Goal: Information Seeking & Learning: Check status

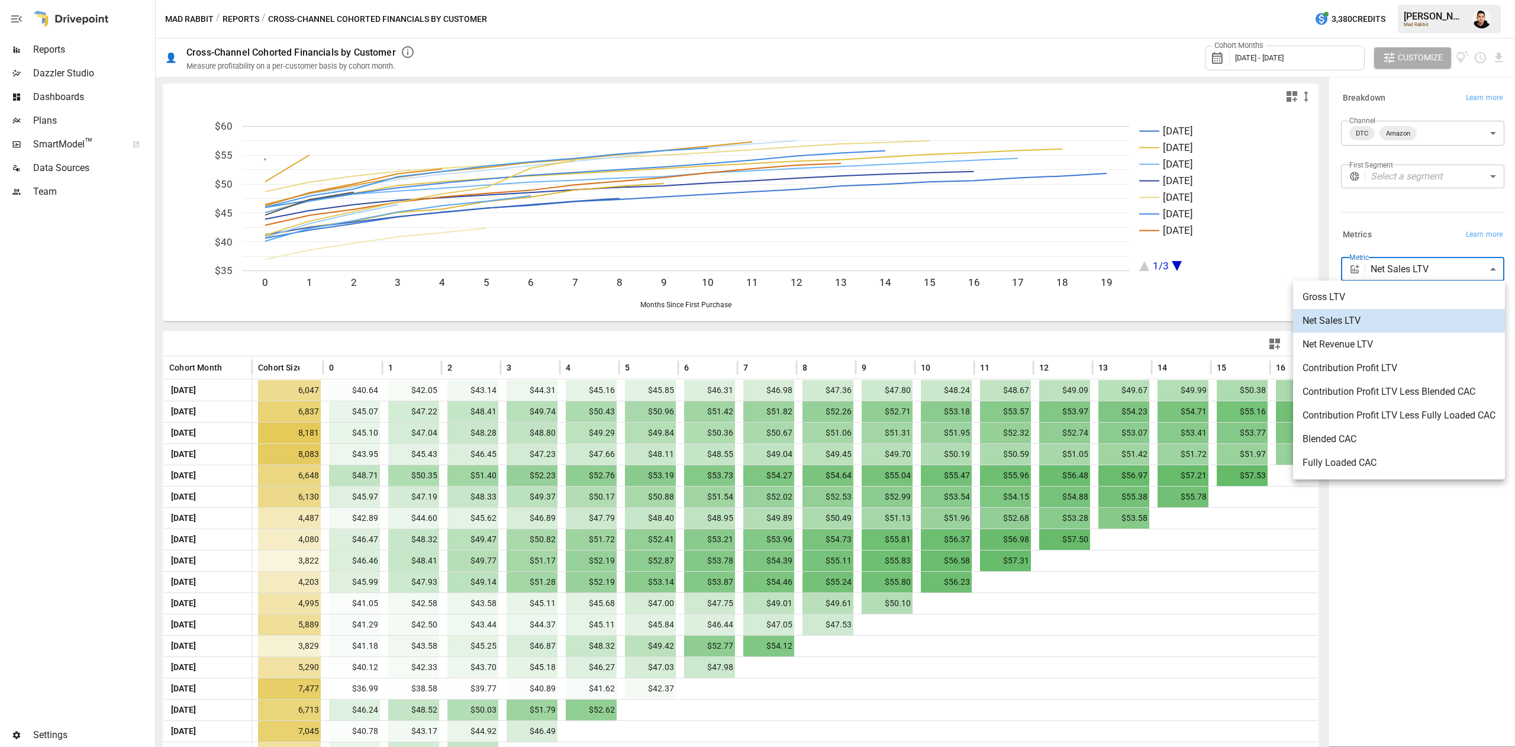
click at [1380, 0] on body "Reports Dazzler Studio Dashboards Plans SmartModel ™ Data Sources Team Settings…" at bounding box center [757, 0] width 1515 height 0
click at [1364, 367] on span "Contribution Profit LTV" at bounding box center [1399, 368] width 193 height 14
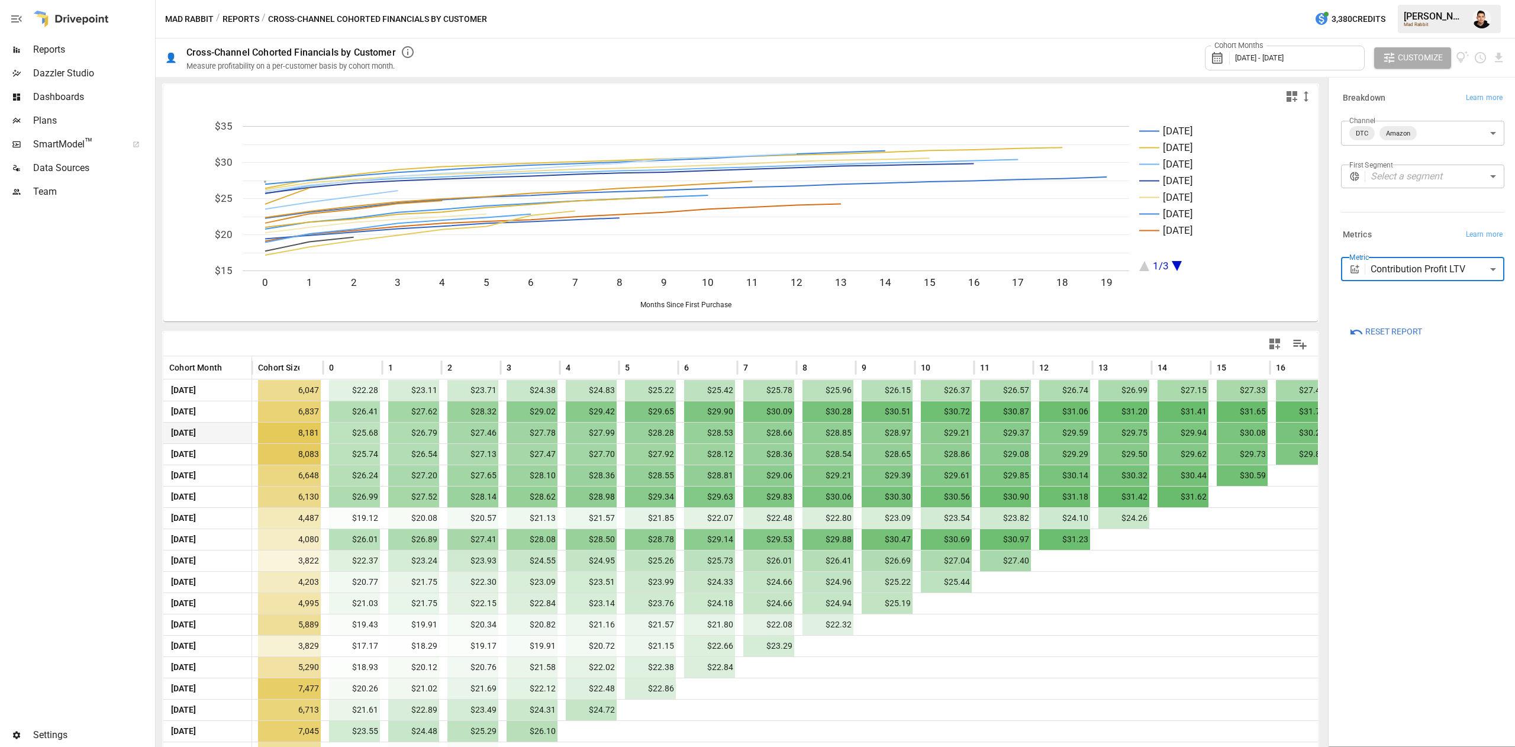
scroll to position [83, 0]
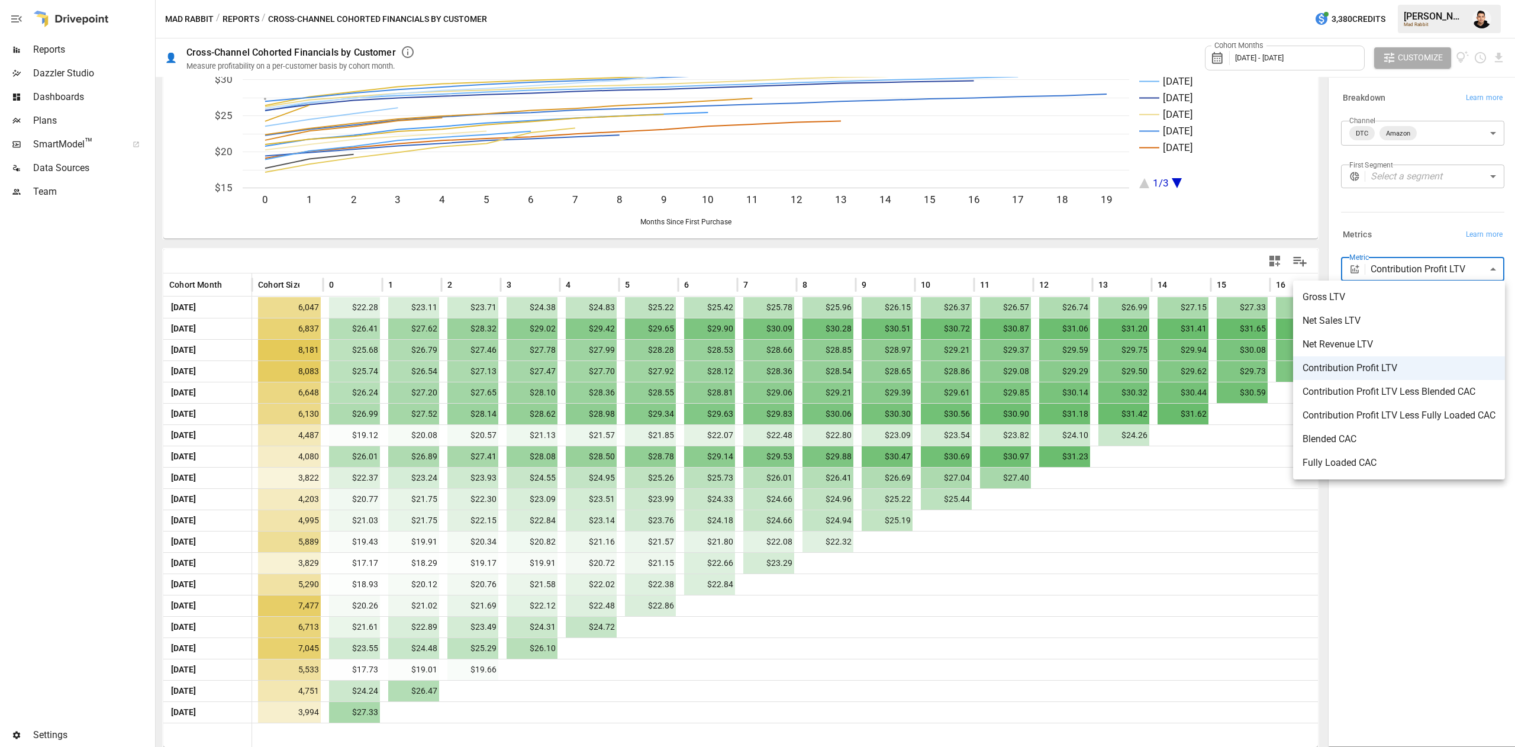
click at [1436, 0] on body "Reports Dazzler Studio Dashboards Plans SmartModel ™ Data Sources Team Settings…" at bounding box center [757, 0] width 1515 height 0
click at [1415, 402] on li "Contribution Profit LTV Less Blended CAC" at bounding box center [1399, 392] width 212 height 24
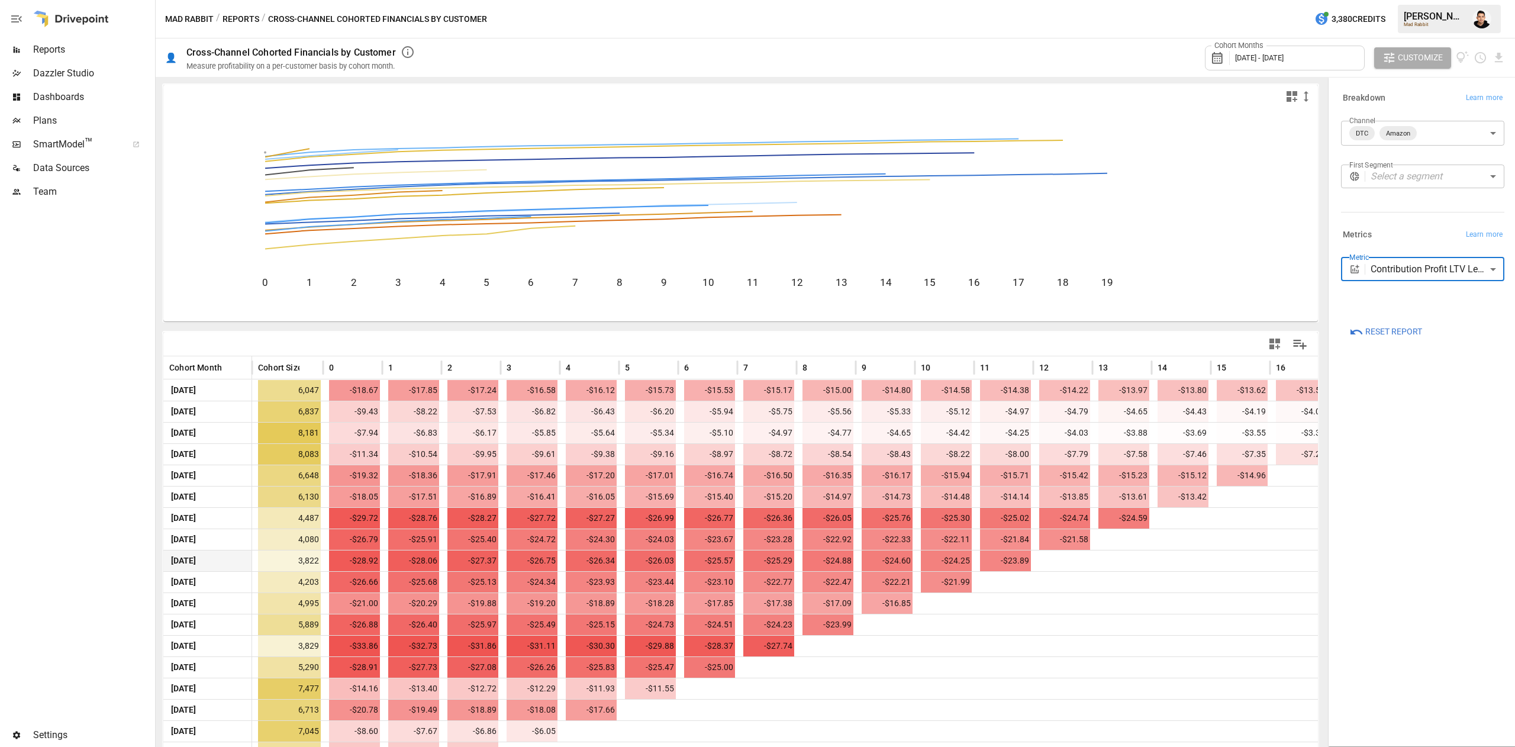
scroll to position [83, 0]
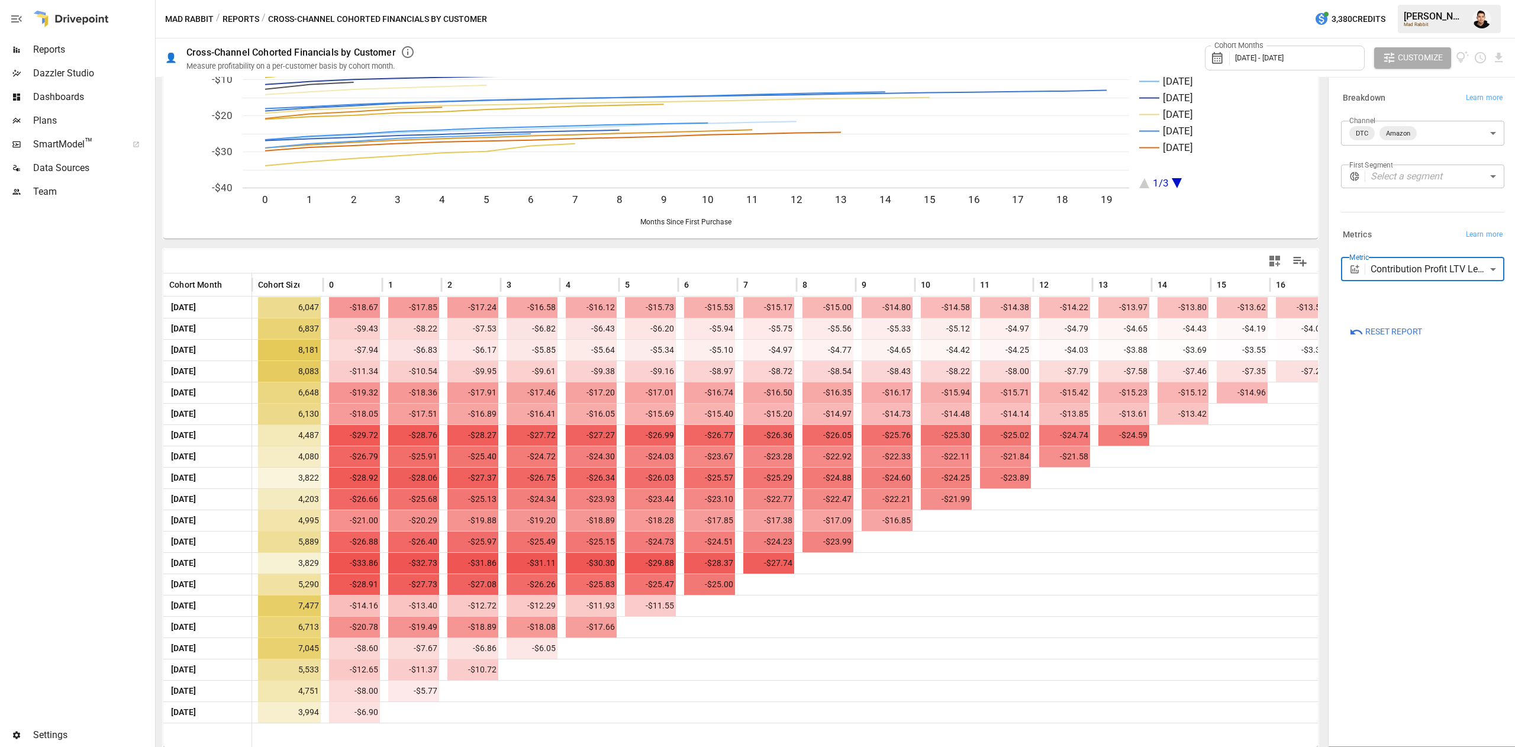
click at [1428, 534] on div "**********" at bounding box center [1423, 411] width 182 height 663
click at [1426, 0] on body "Reports Dazzler Studio Dashboards Plans SmartModel ™ Data Sources Team Settings…" at bounding box center [757, 0] width 1515 height 0
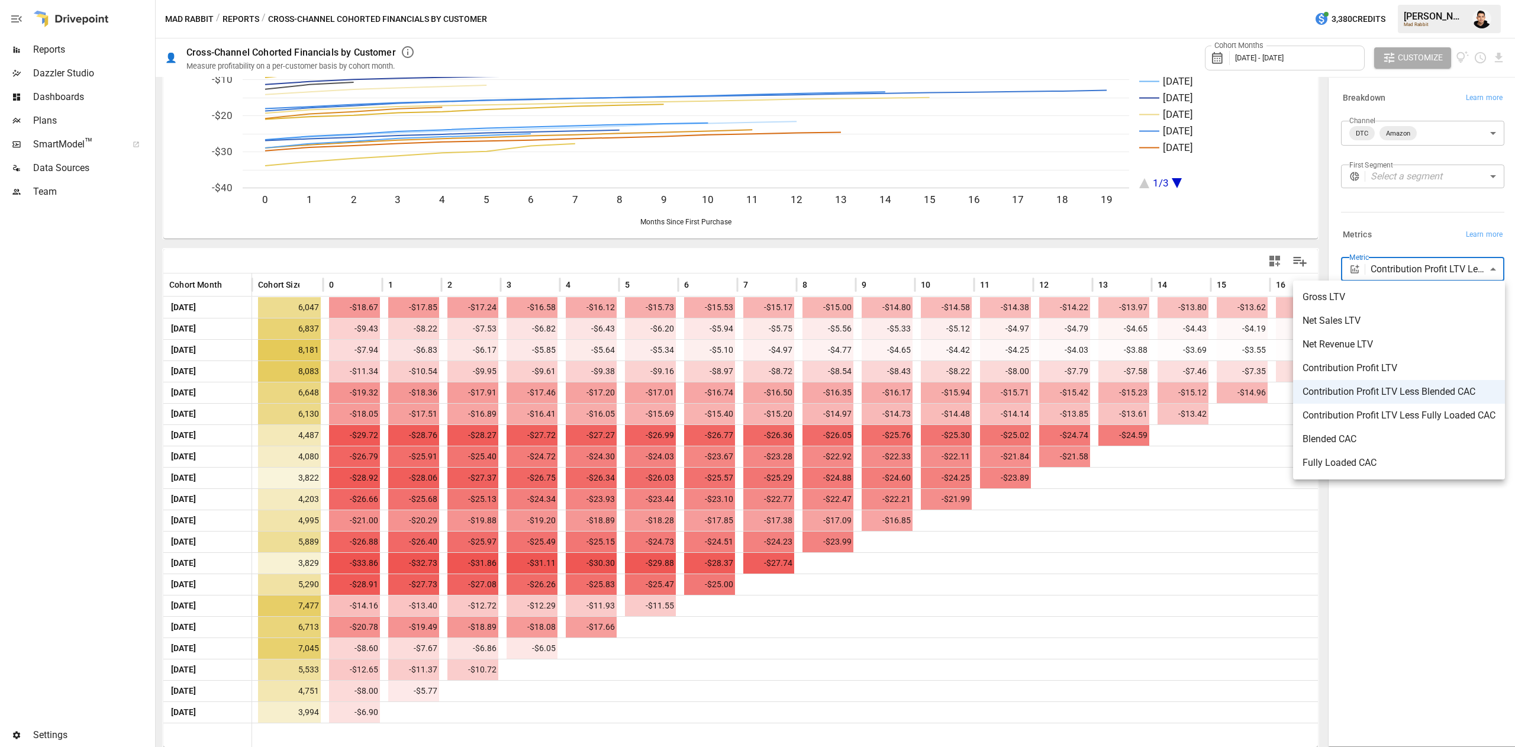
click at [1425, 371] on span "Contribution Profit LTV" at bounding box center [1399, 368] width 193 height 14
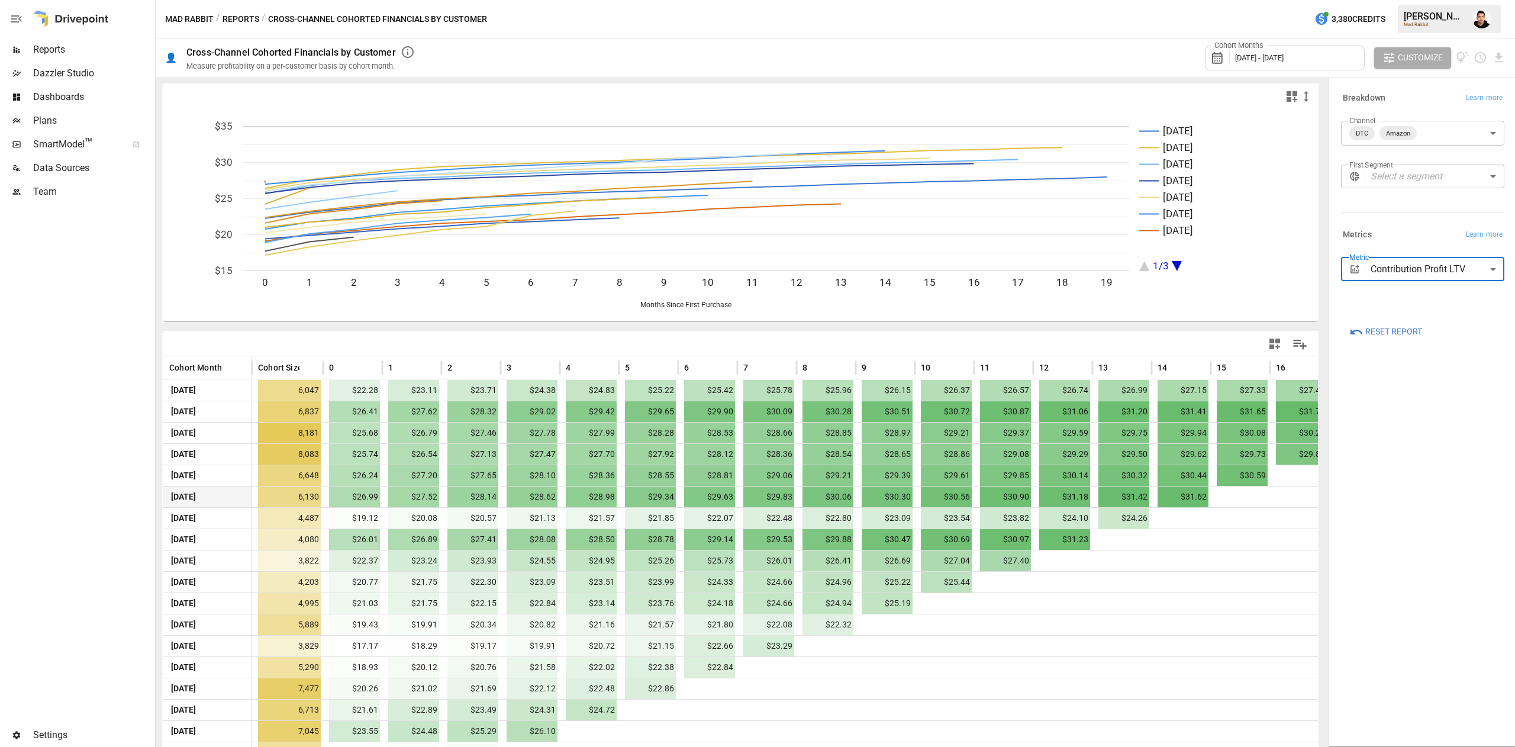
scroll to position [83, 0]
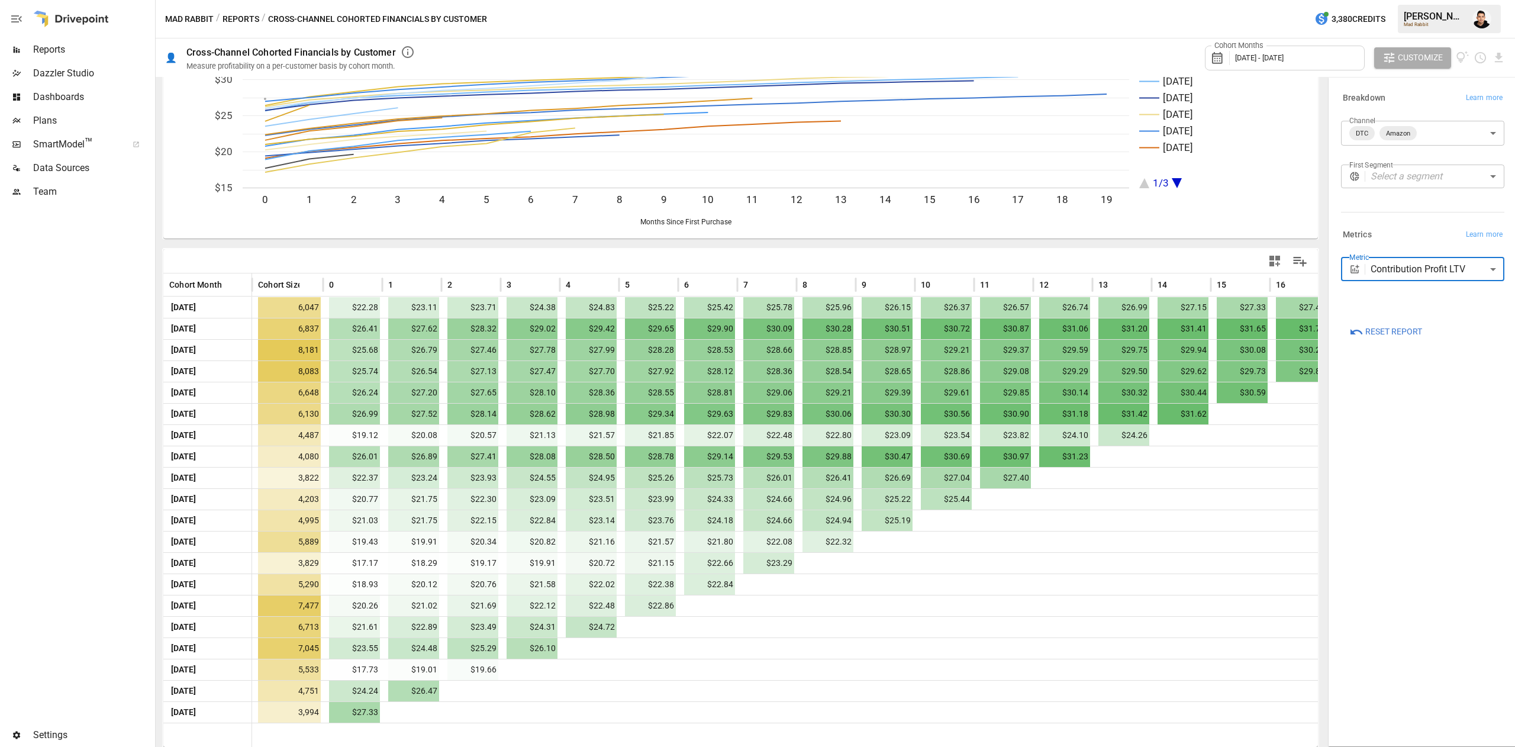
click at [1383, 286] on div "**********" at bounding box center [1422, 273] width 163 height 33
click at [1383, 281] on div "**********" at bounding box center [1422, 273] width 163 height 33
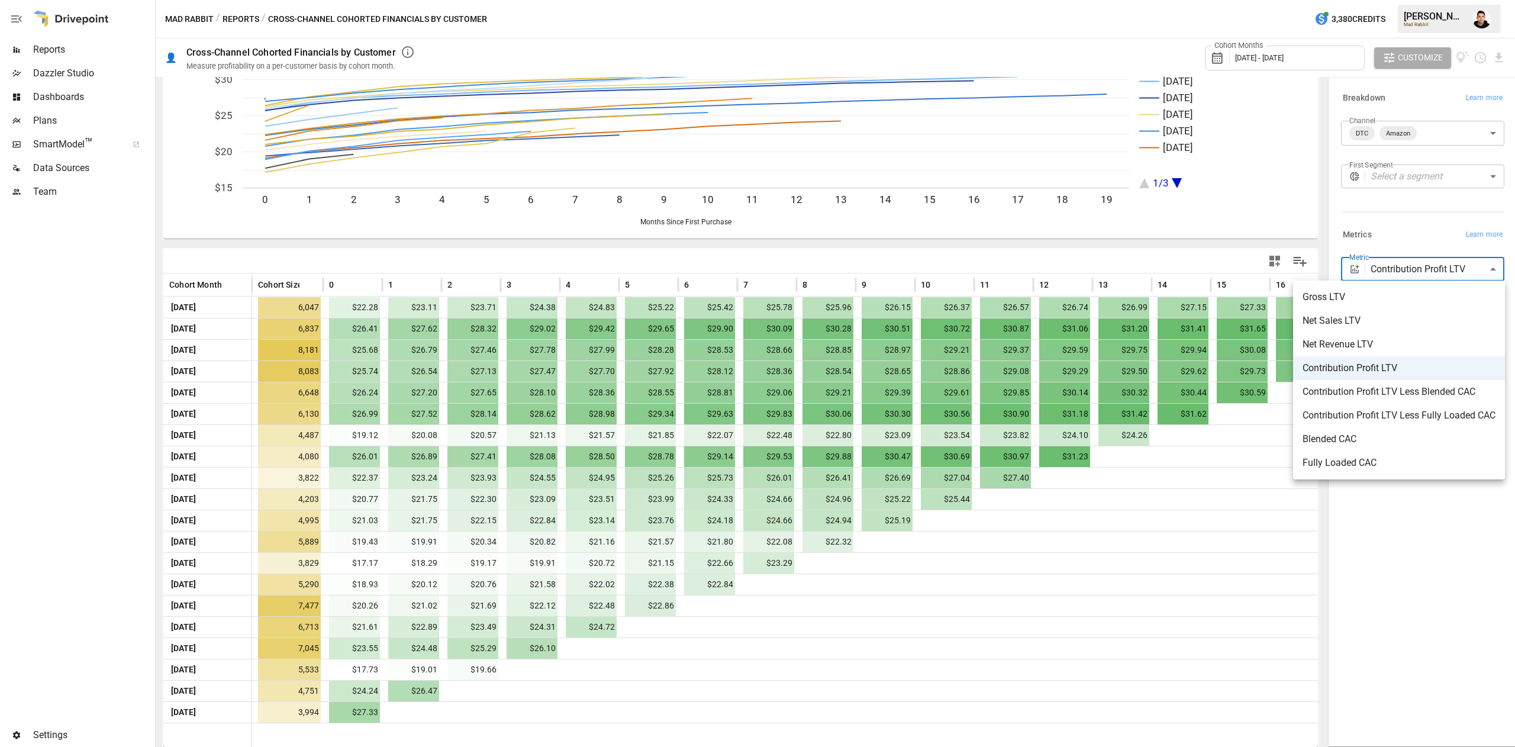
click at [1388, 0] on body "Reports Dazzler Studio Dashboards Plans SmartModel ™ Data Sources Team Settings…" at bounding box center [757, 0] width 1515 height 0
click at [1368, 399] on li "Contribution Profit LTV Less Blended CAC" at bounding box center [1399, 392] width 212 height 24
type input "**********"
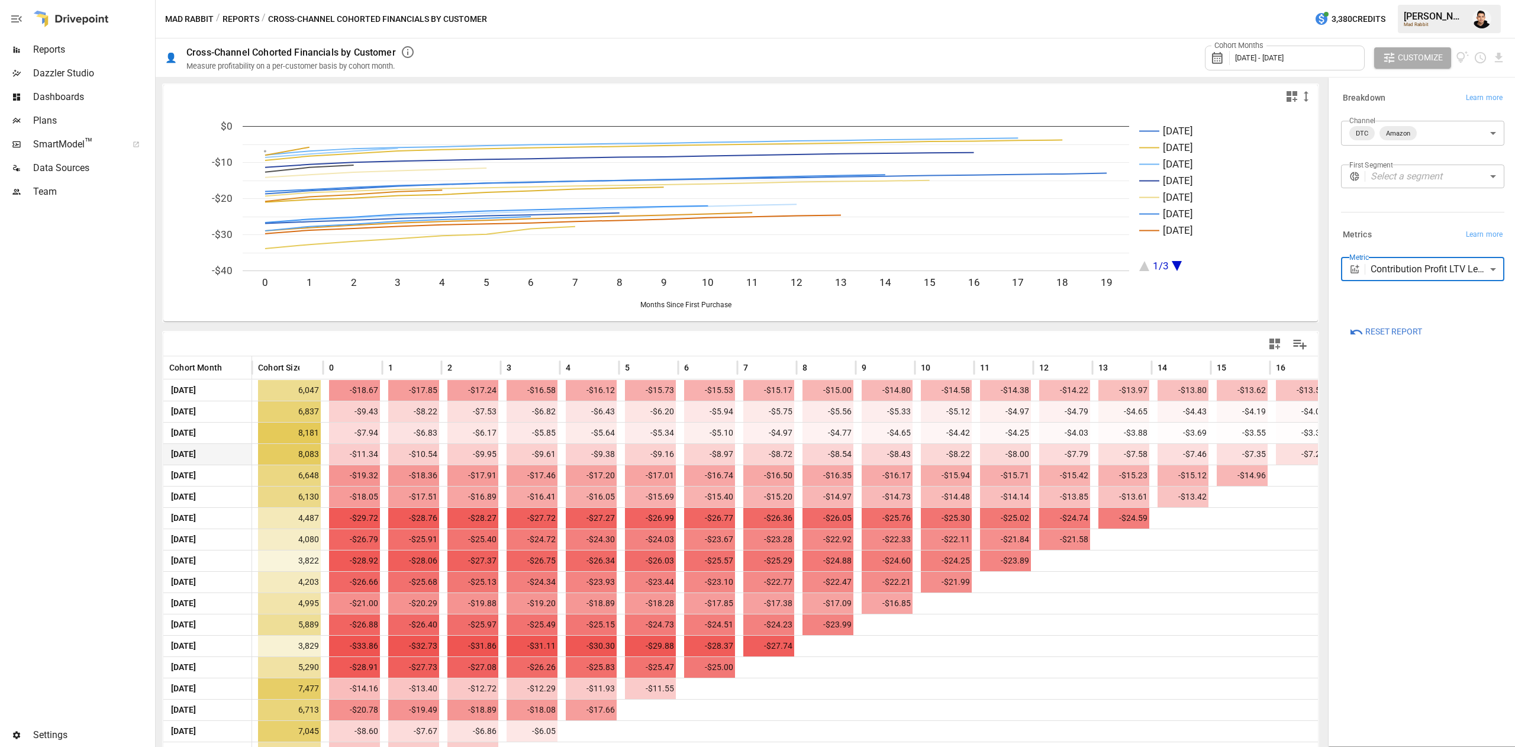
scroll to position [83, 0]
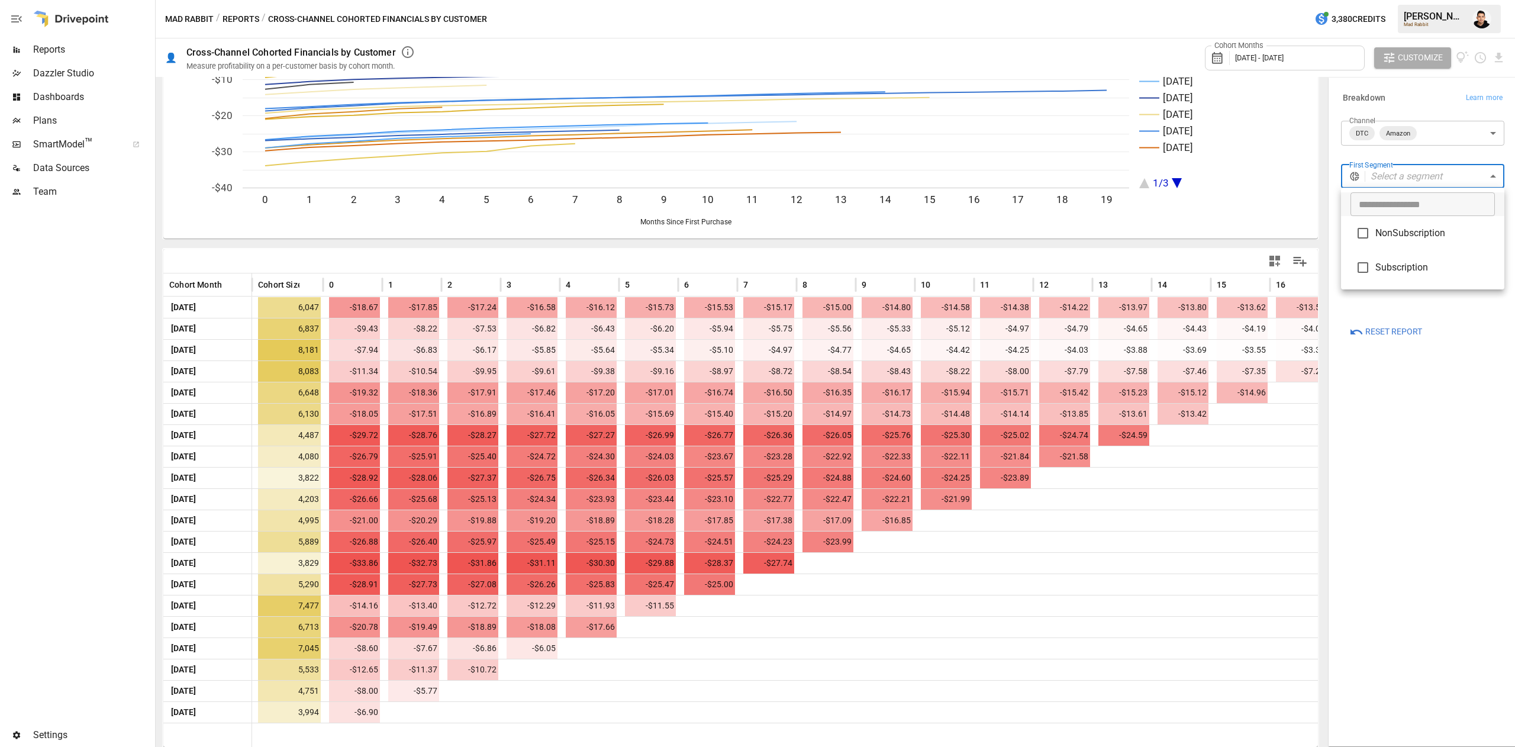
click at [1454, 0] on body "Reports Dazzler Studio Dashboards Plans SmartModel ™ Data Sources Team Settings…" at bounding box center [757, 0] width 1515 height 0
click at [1454, 118] on div at bounding box center [757, 373] width 1515 height 747
click at [1380, 328] on span "Reset Report" at bounding box center [1393, 331] width 57 height 15
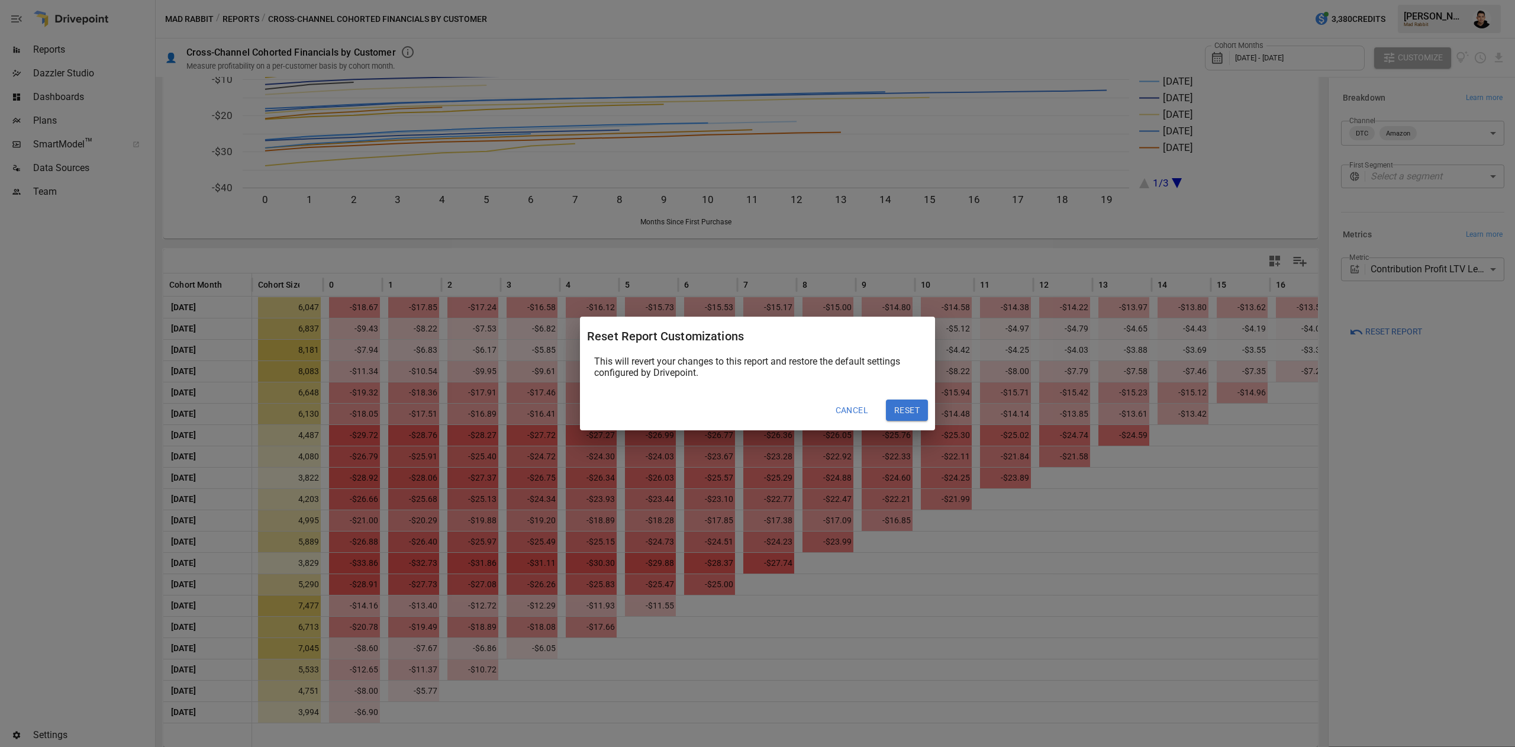
click at [893, 407] on button "Reset" at bounding box center [907, 410] width 42 height 21
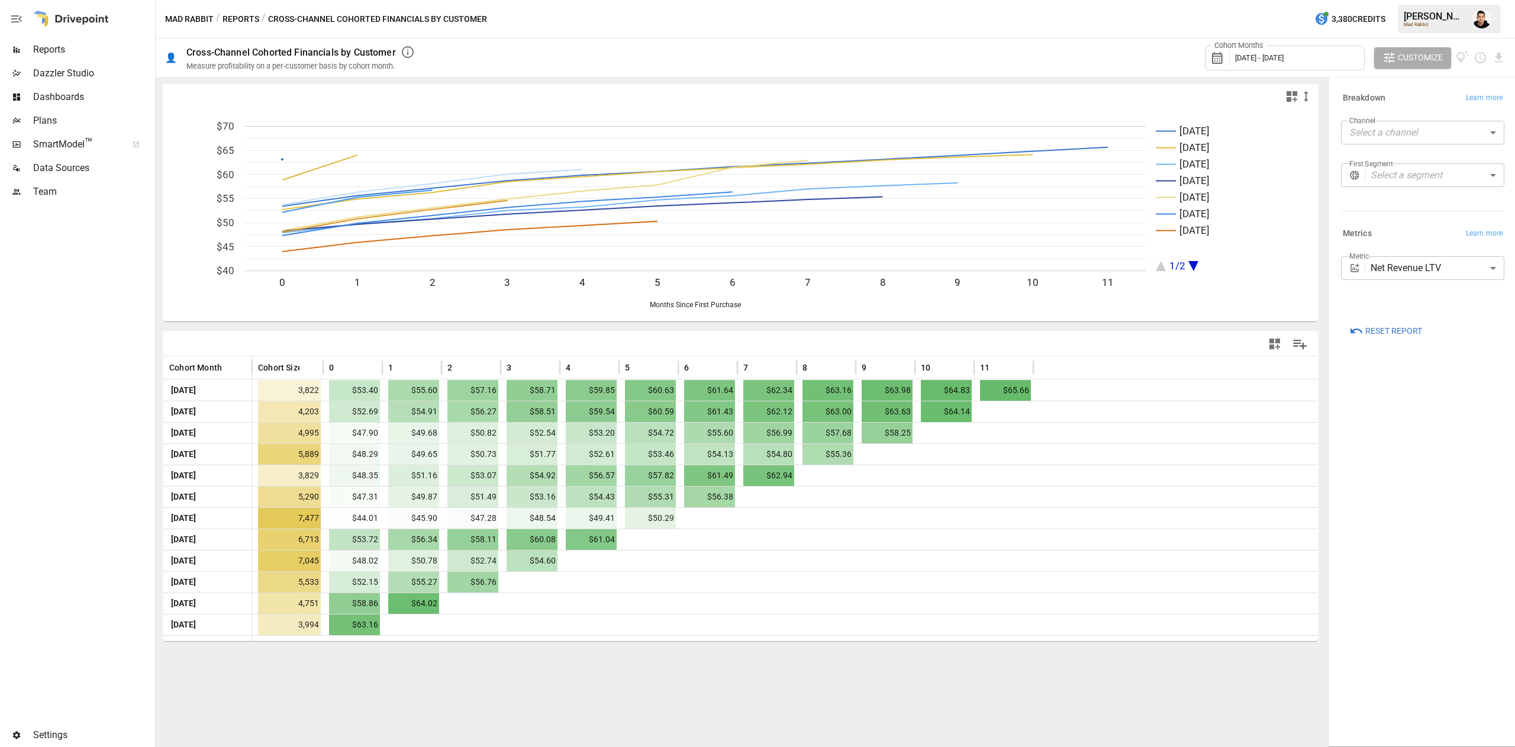
click at [1386, 0] on body "Reports Dazzler Studio Dashboards Plans SmartModel ™ Data Sources Team Settings…" at bounding box center [757, 0] width 1515 height 0
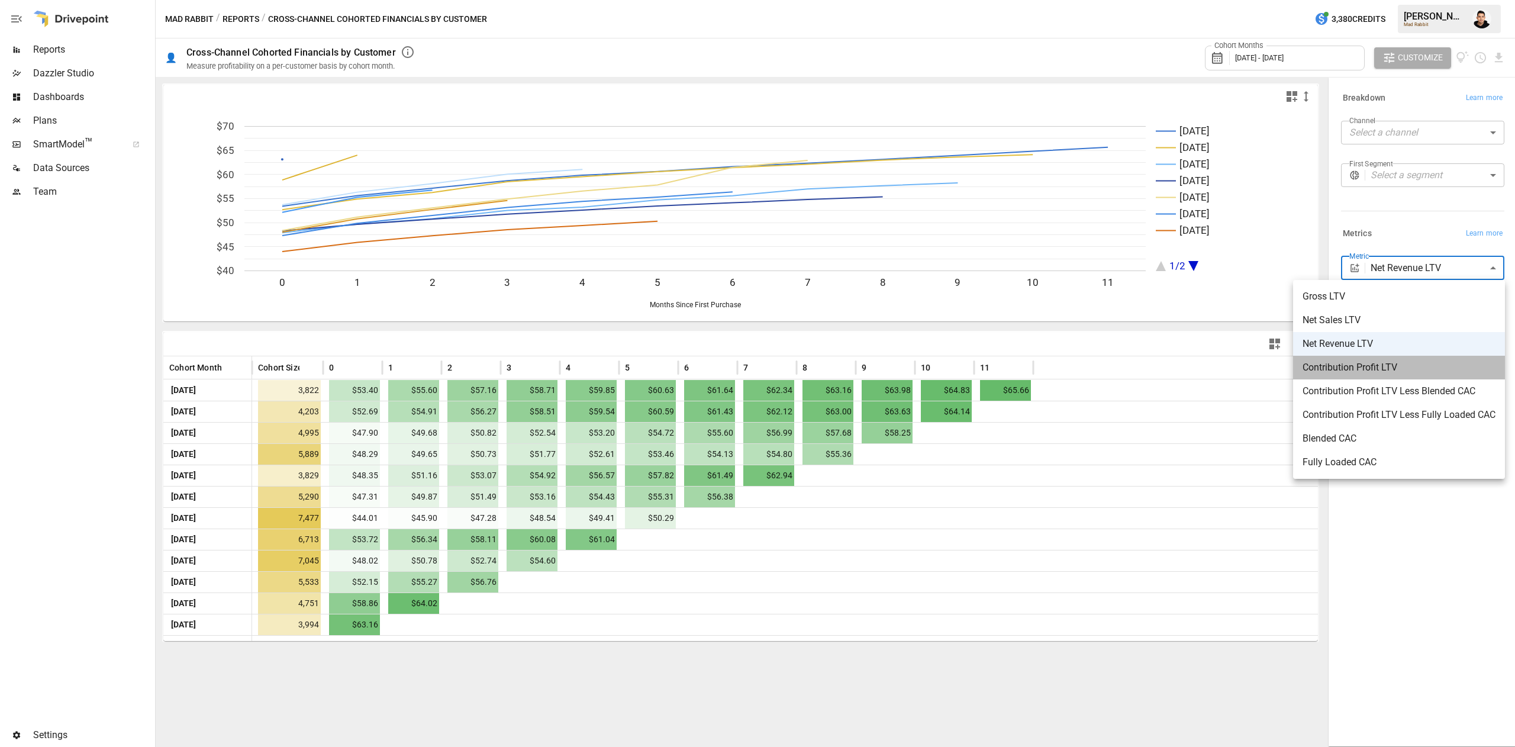
click at [1379, 364] on span "Contribution Profit LTV" at bounding box center [1399, 367] width 193 height 14
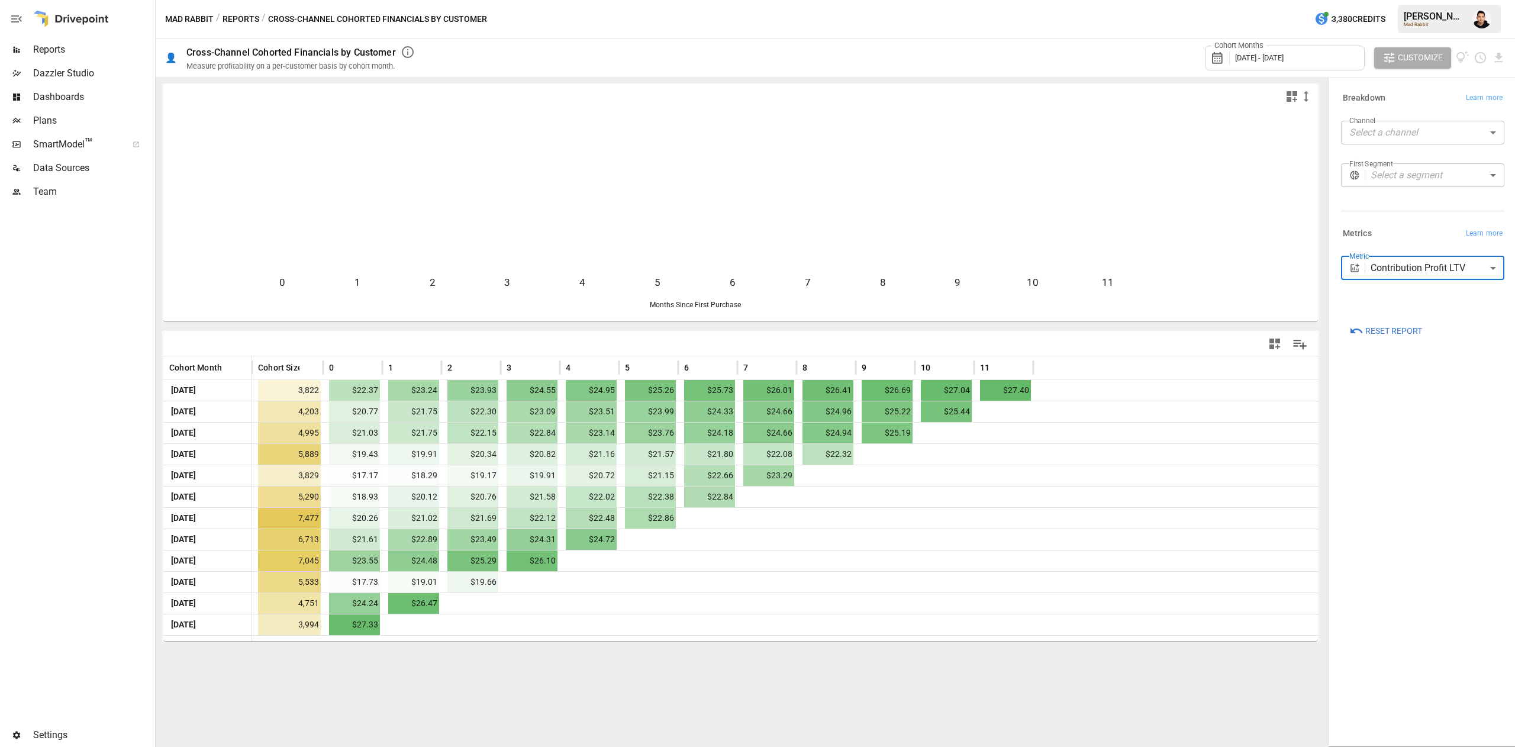
click at [1412, 0] on body "Reports Dazzler Studio Dashboards Plans SmartModel ™ Data Sources Team Settings…" at bounding box center [757, 0] width 1515 height 0
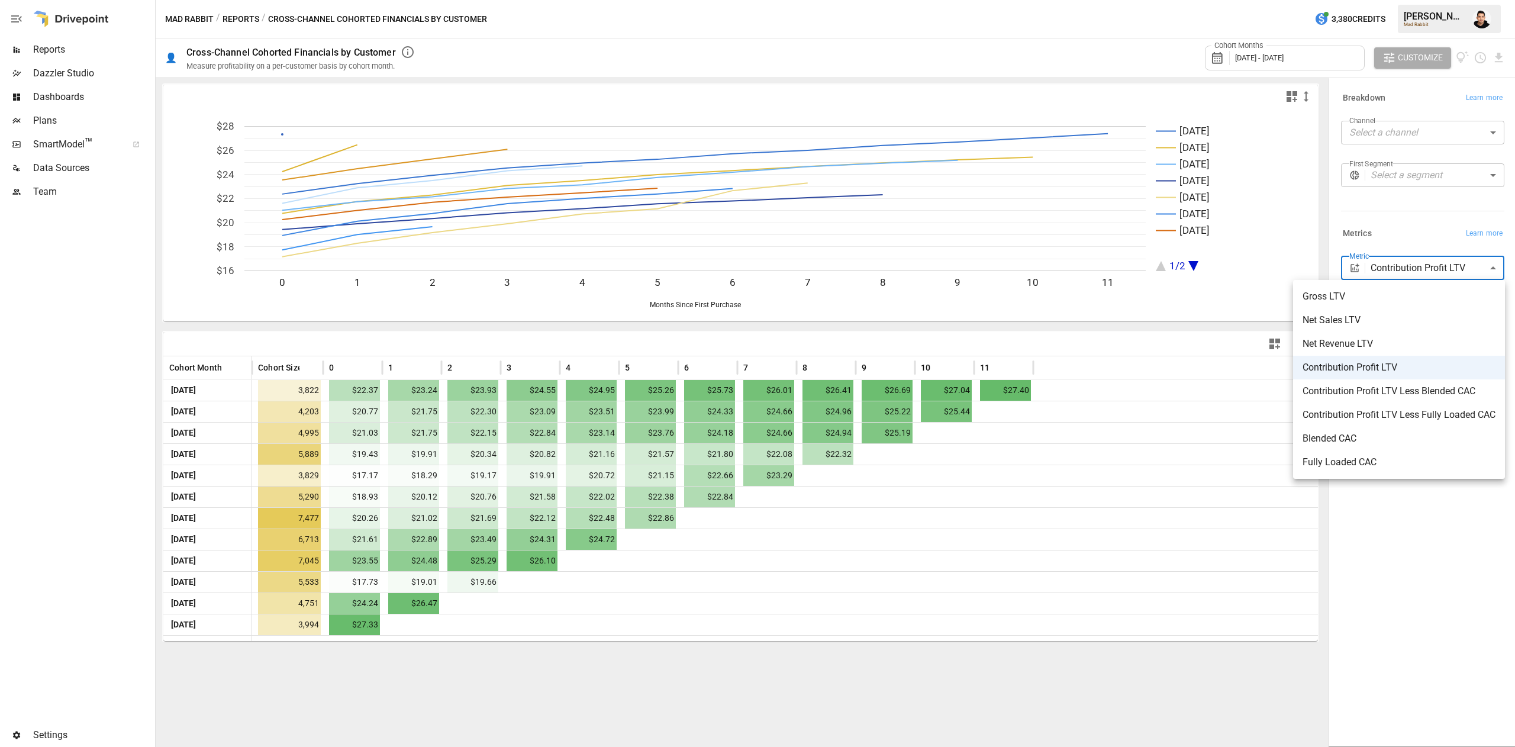
click at [1358, 430] on li "Blended CAC" at bounding box center [1399, 439] width 212 height 24
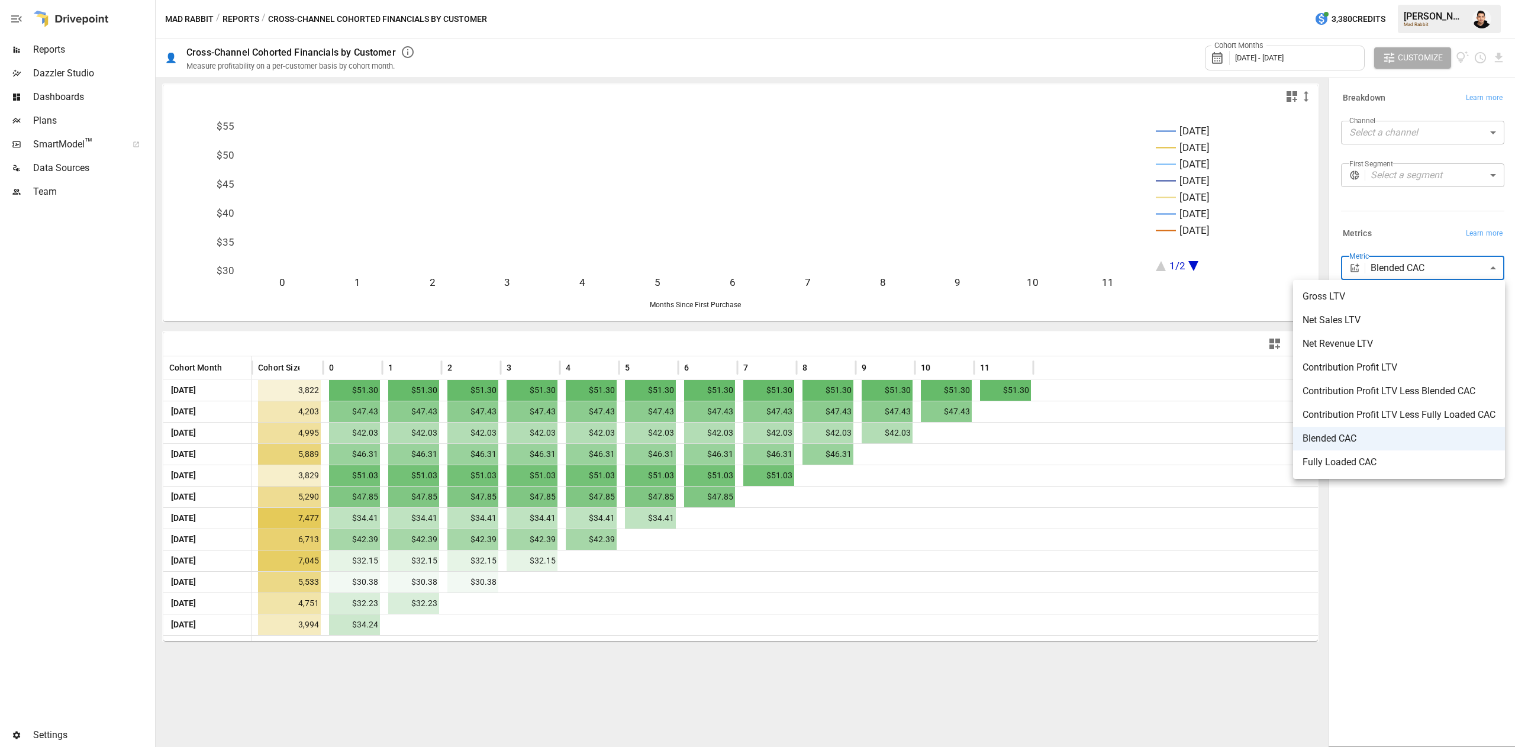
click at [1413, 0] on body "Reports Dazzler Studio Dashboards Plans SmartModel ™ Data Sources Team Settings…" at bounding box center [757, 0] width 1515 height 0
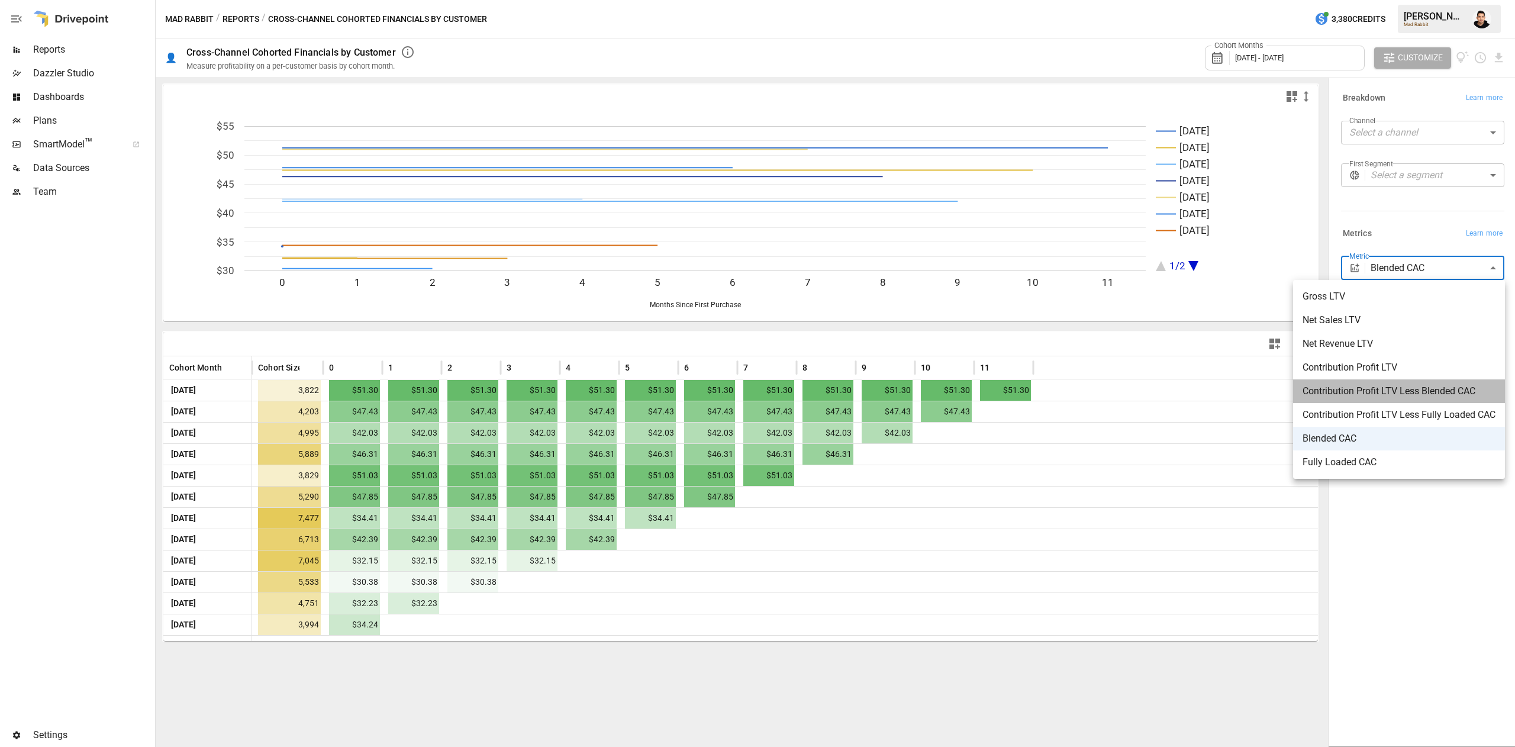
click at [1362, 385] on span "Contribution Profit LTV Less Blended CAC" at bounding box center [1399, 391] width 193 height 14
type input "**********"
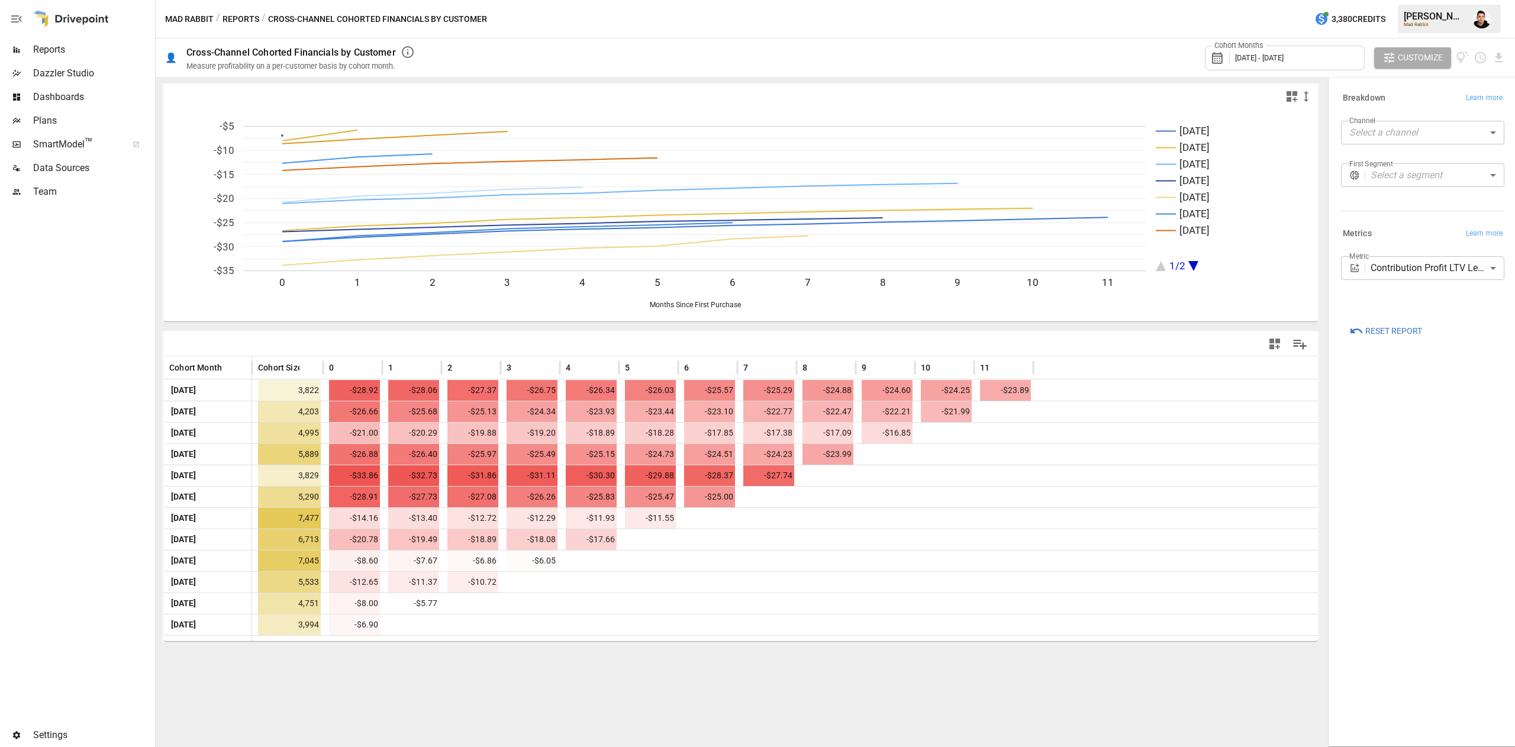
click at [1284, 58] on span "[DATE] - [DATE]" at bounding box center [1259, 57] width 49 height 9
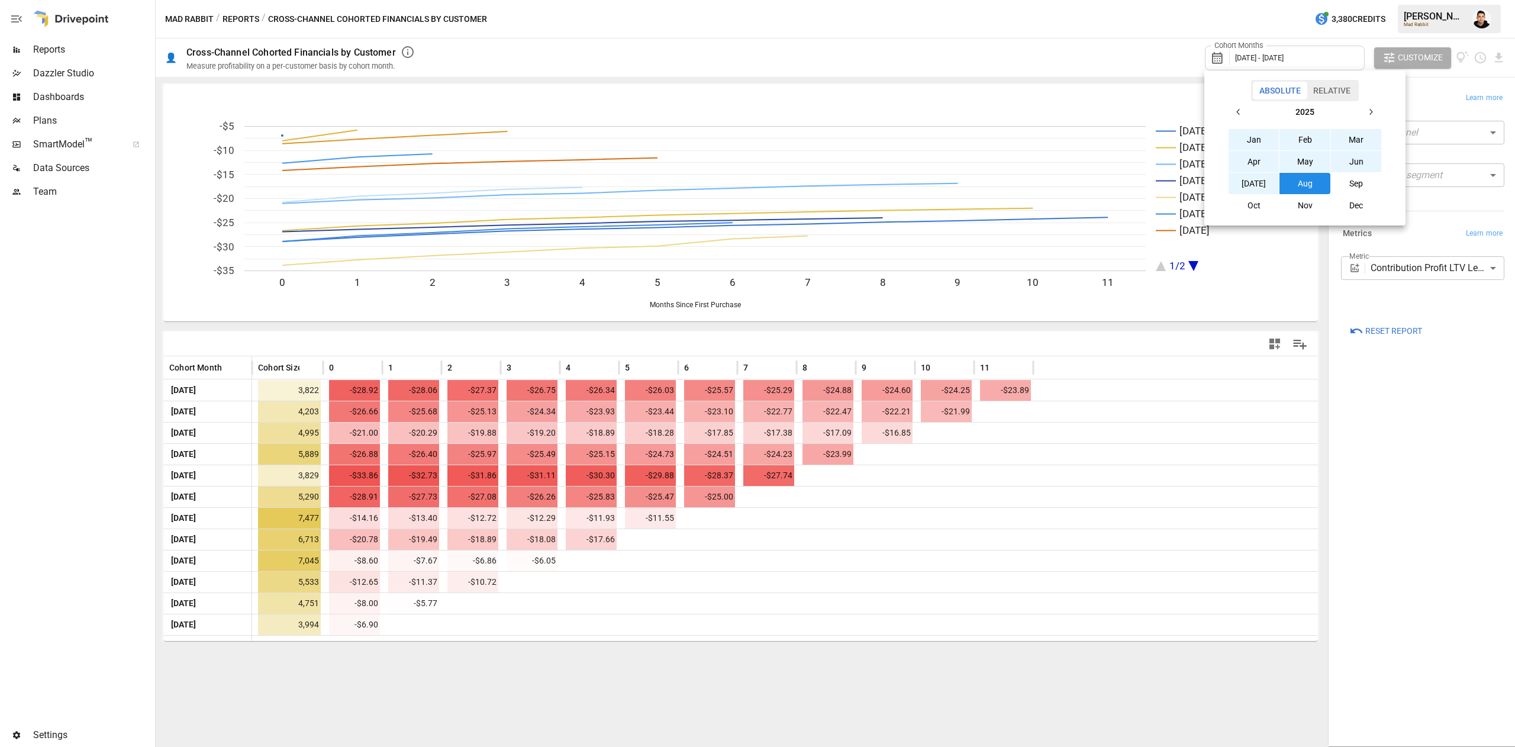
click at [1228, 105] on button "button" at bounding box center [1238, 111] width 21 height 21
click at [1245, 135] on button "Jan" at bounding box center [1254, 139] width 51 height 21
click at [1373, 106] on button "button" at bounding box center [1370, 111] width 21 height 21
click at [1284, 181] on button "Aug" at bounding box center [1305, 183] width 51 height 21
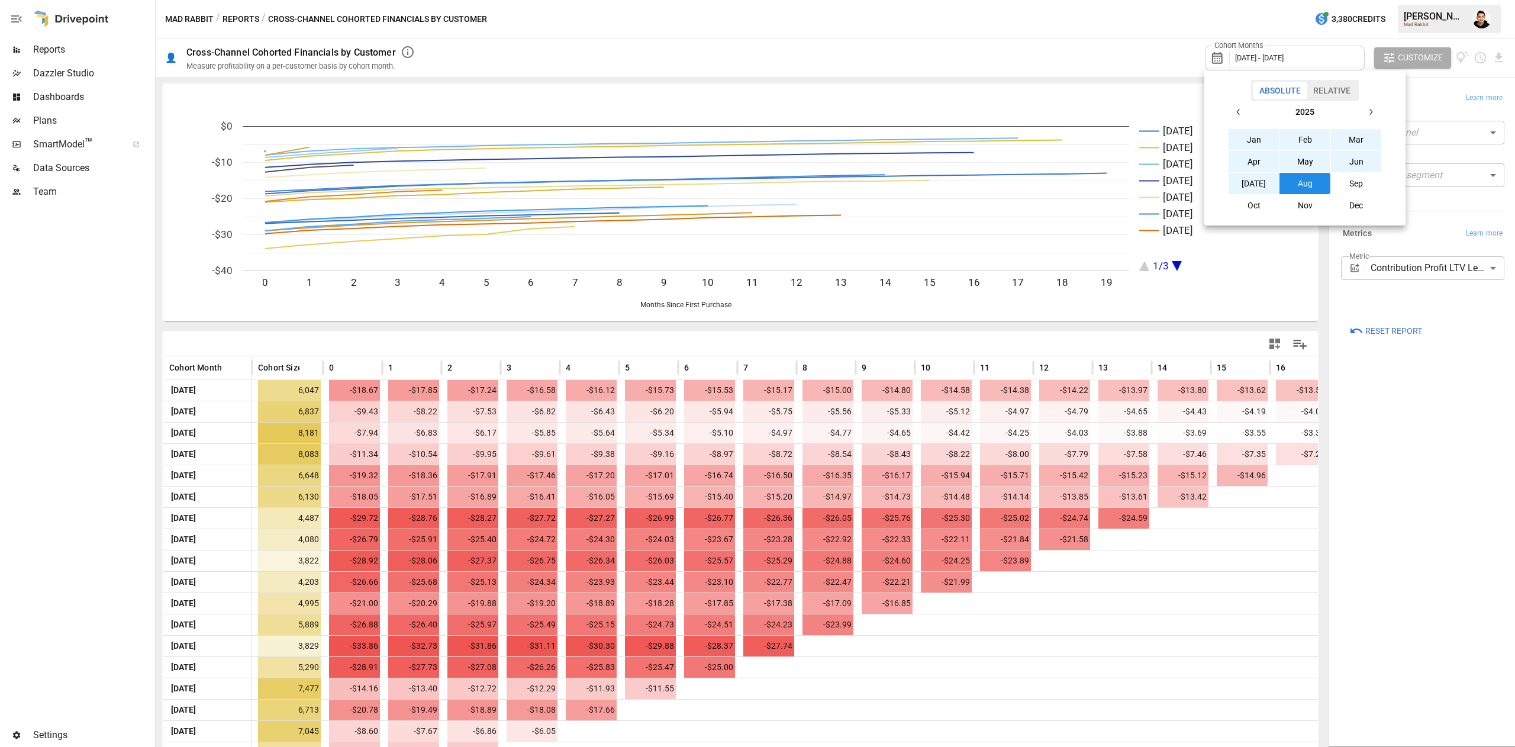
drag, startPoint x: 1310, startPoint y: 444, endPoint x: 1298, endPoint y: 653, distance: 208.7
click at [1298, 647] on div at bounding box center [757, 373] width 1515 height 747
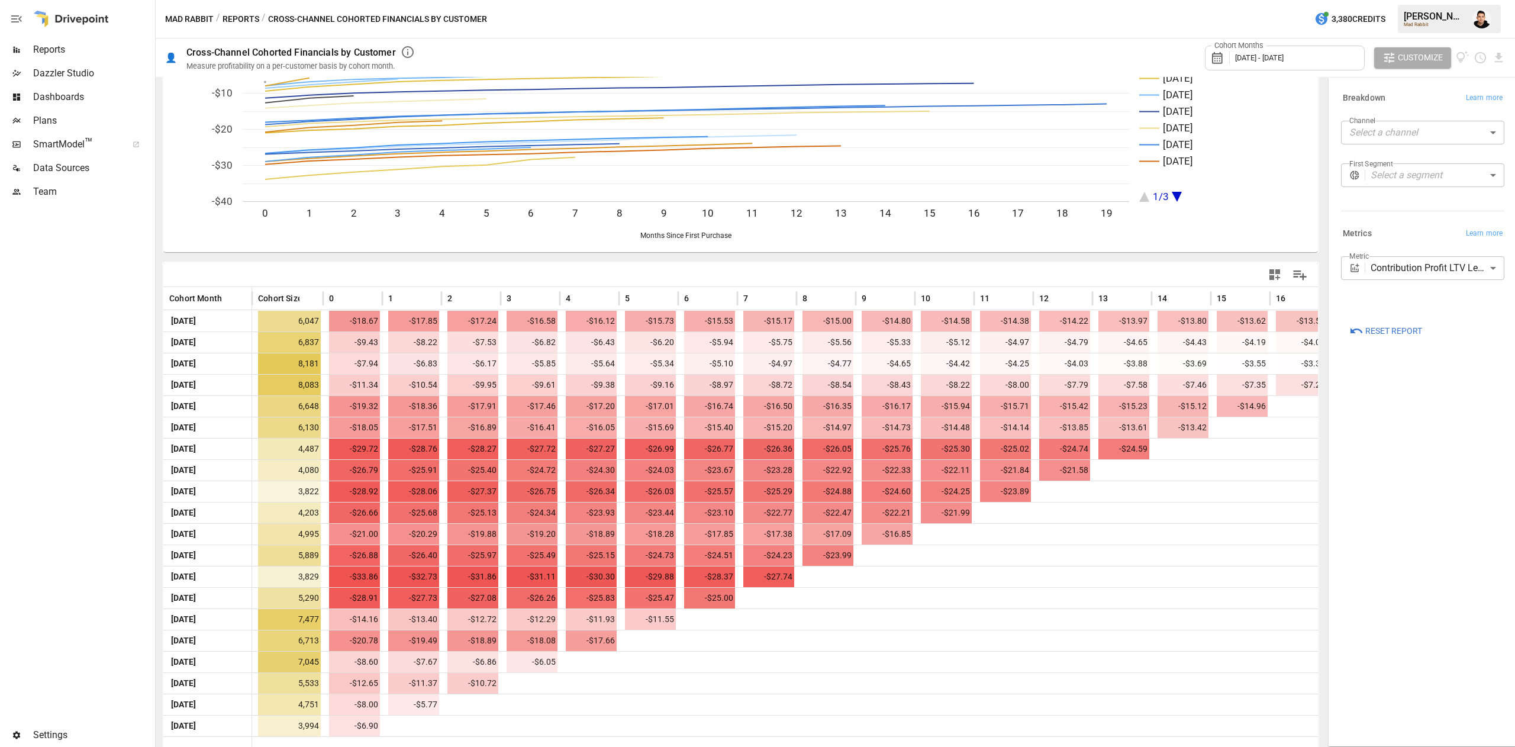
scroll to position [83, 0]
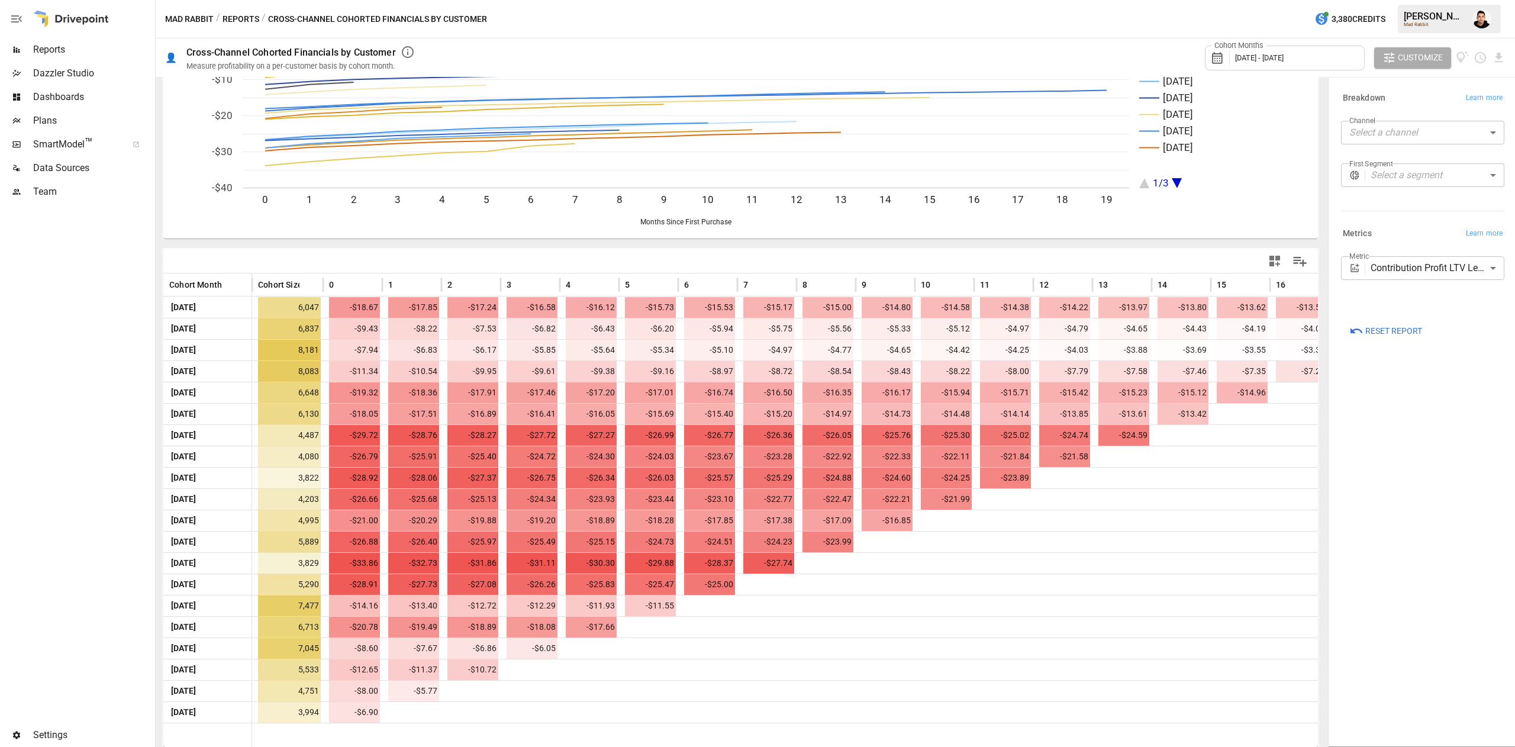
click at [1432, 608] on div "**********" at bounding box center [1423, 411] width 182 height 663
click at [1379, 0] on body "Reports Dazzler Studio Dashboards Plans SmartModel ™ Data Sources Team Settings…" at bounding box center [757, 0] width 1515 height 0
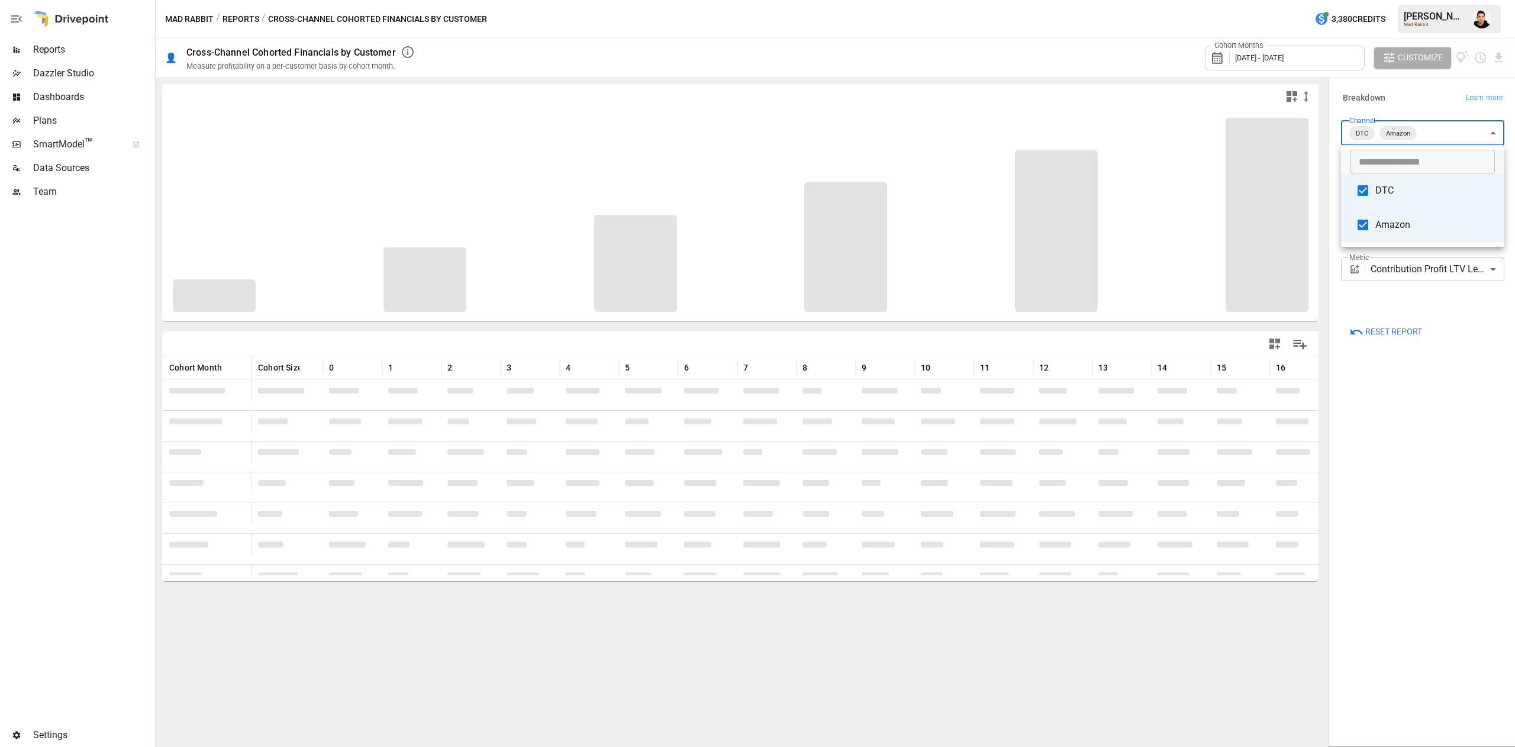
type input "**********"
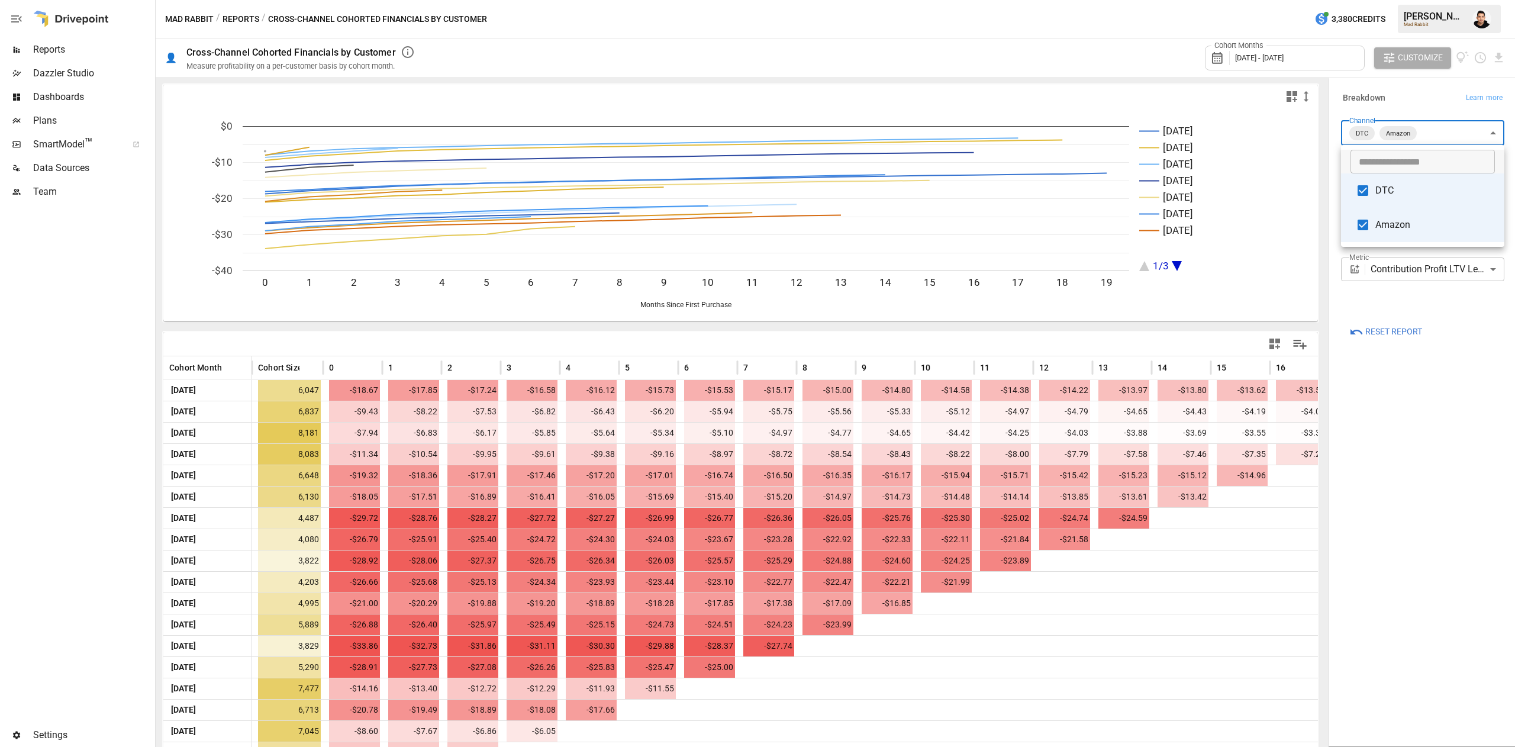
drag, startPoint x: 1317, startPoint y: 379, endPoint x: 1319, endPoint y: 549, distance: 170.5
click at [1320, 547] on div at bounding box center [757, 373] width 1515 height 747
click at [1419, 0] on body "Reports Dazzler Studio Dashboards Plans SmartModel ™ Data Sources Team Settings…" at bounding box center [757, 0] width 1515 height 0
click at [1428, 297] on div at bounding box center [757, 373] width 1515 height 747
click at [1428, 0] on body "Reports Dazzler Studio Dashboards Plans SmartModel ™ Data Sources Team Settings…" at bounding box center [757, 0] width 1515 height 0
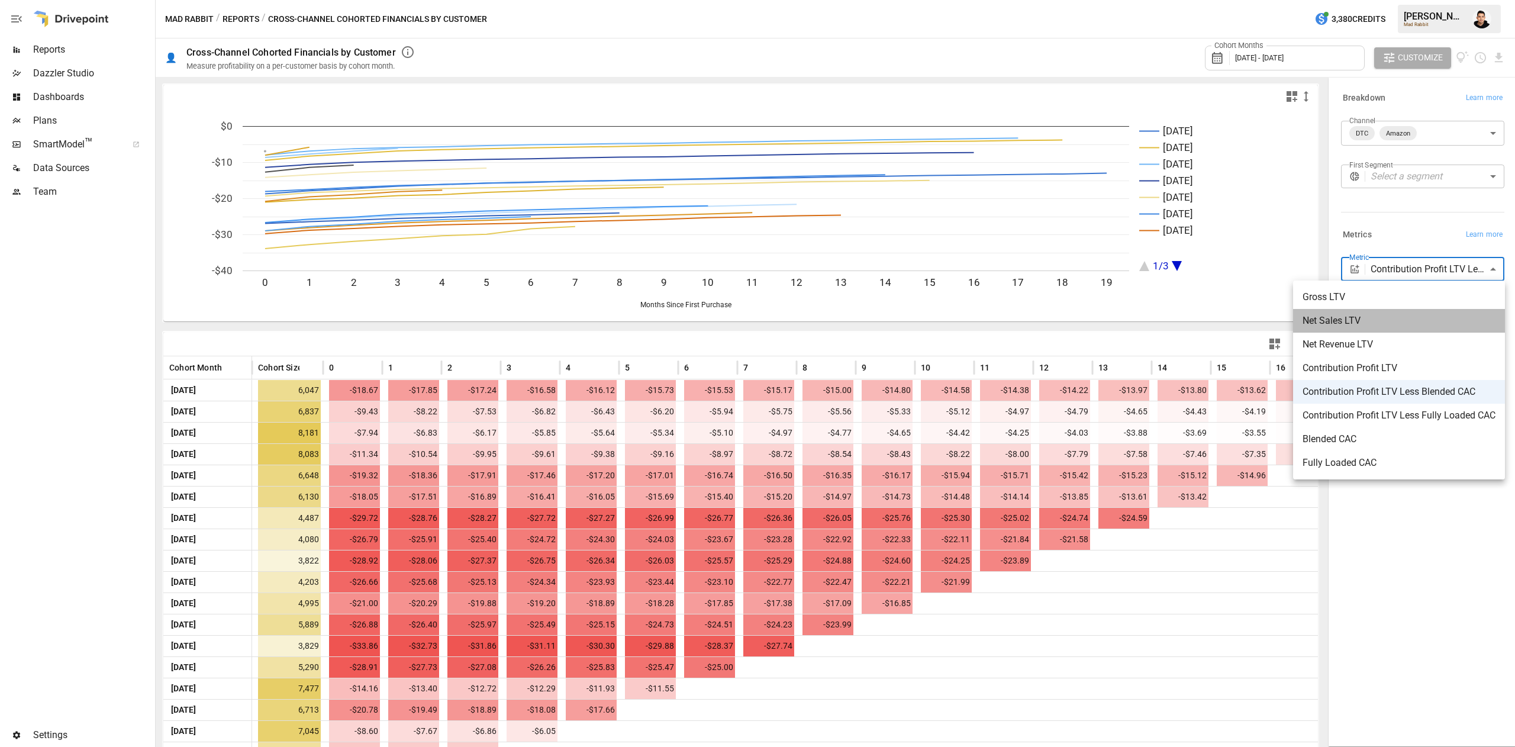
click at [1375, 326] on span "Net Sales LTV" at bounding box center [1399, 321] width 193 height 14
type input "**********"
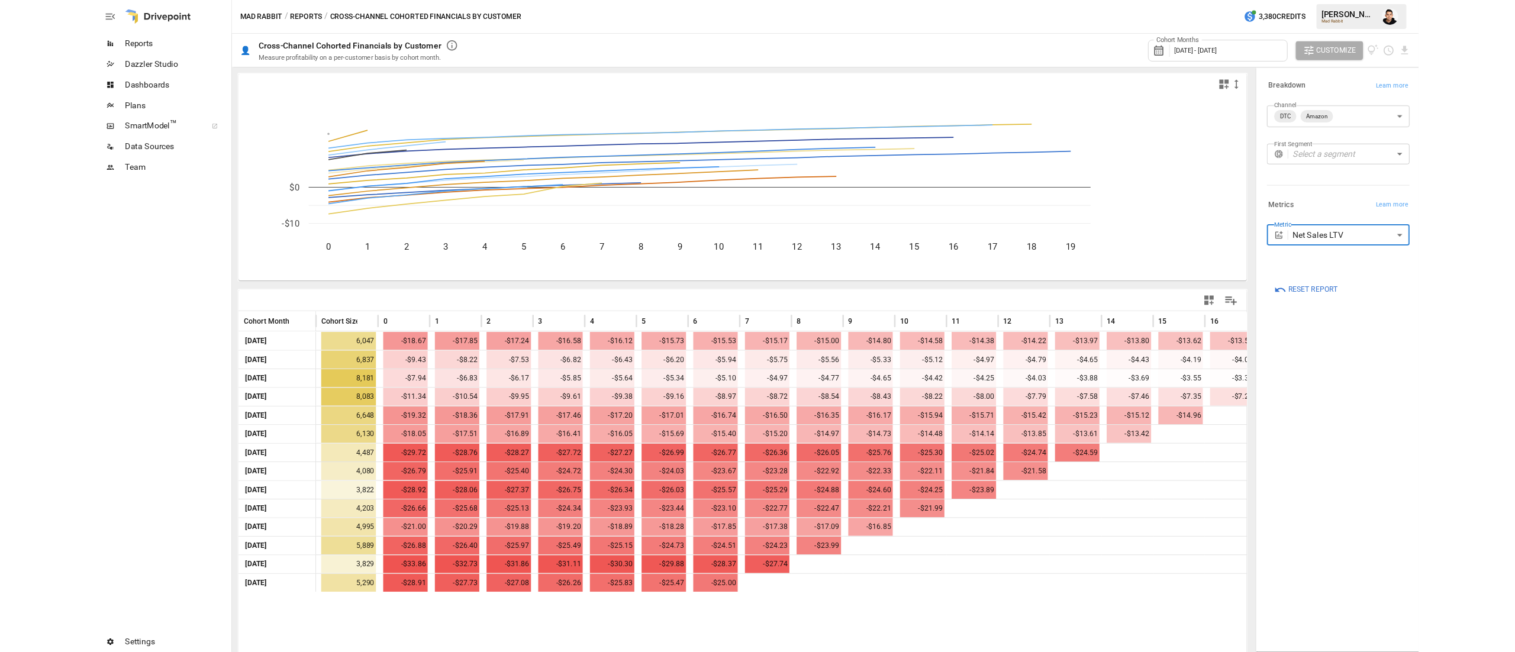
scroll to position [83, 0]
